Goal: Find specific page/section: Find specific page/section

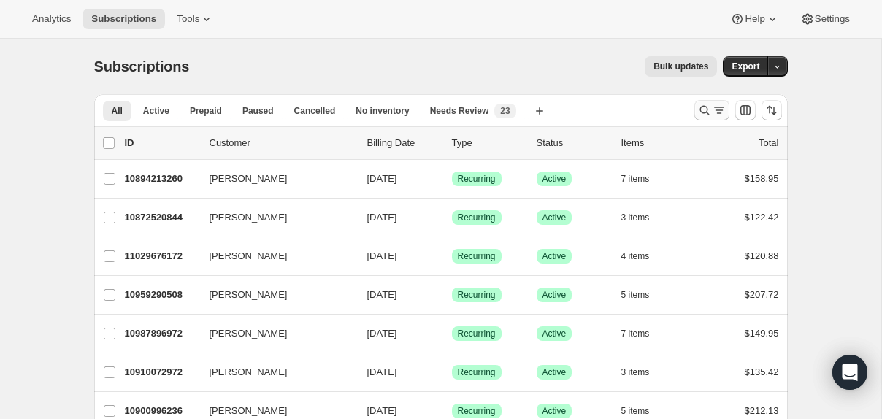
click at [701, 110] on icon "Search and filter results" at bounding box center [705, 110] width 15 height 15
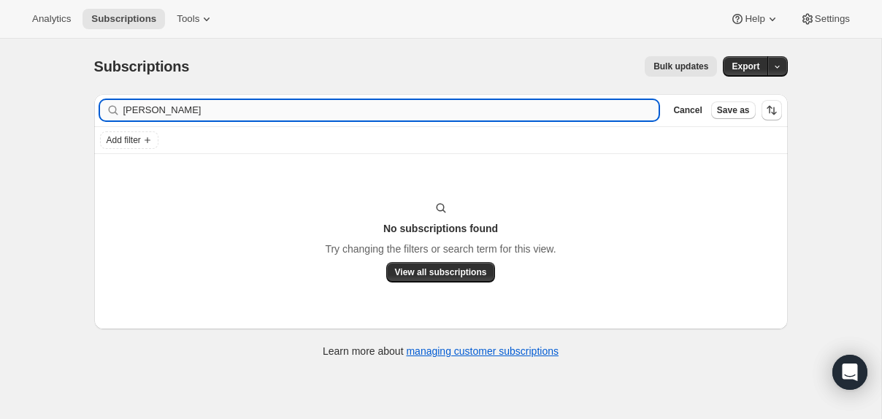
click at [386, 112] on input "[PERSON_NAME]" at bounding box center [391, 110] width 536 height 20
type input "C"
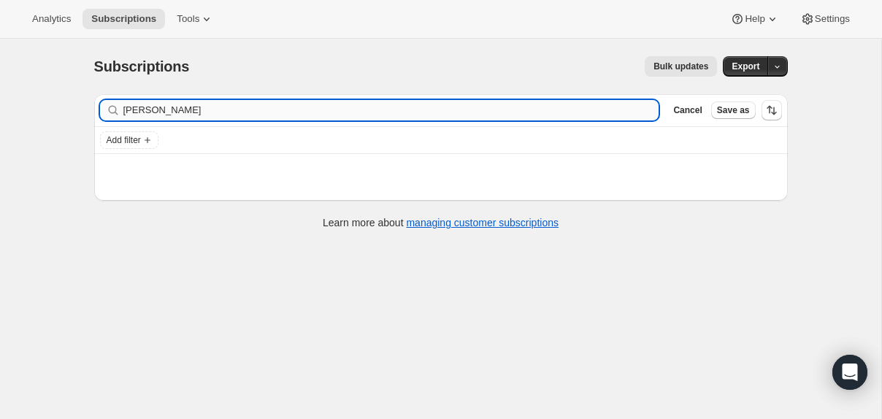
type input "[PERSON_NAME]"
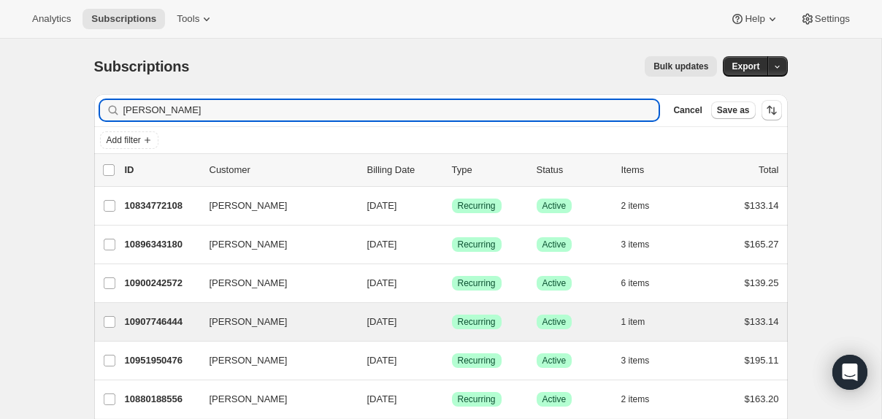
scroll to position [81, 0]
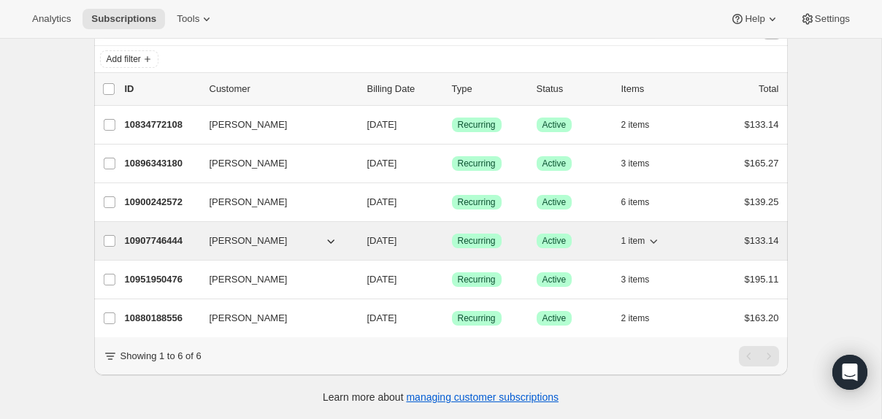
click at [248, 238] on span "[PERSON_NAME]" at bounding box center [249, 241] width 78 height 15
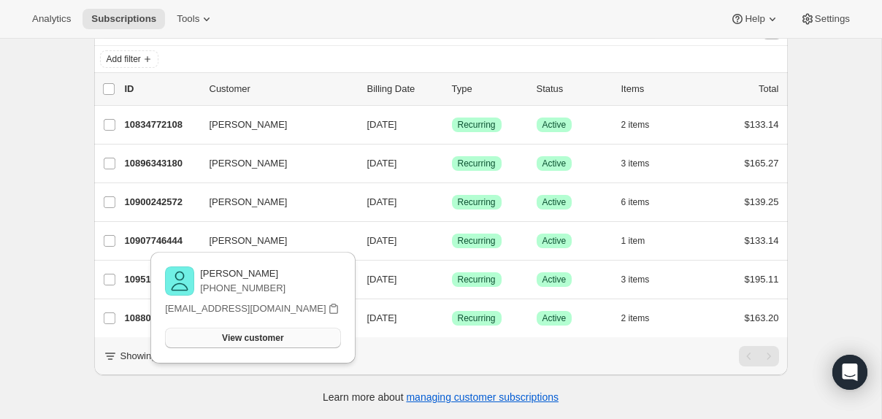
click at [266, 345] on button "View customer" at bounding box center [252, 338] width 175 height 20
